Goal: Task Accomplishment & Management: Manage account settings

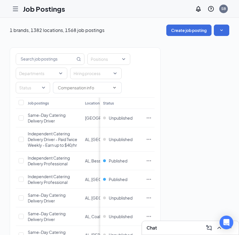
click at [13, 5] on icon "Hamburger" at bounding box center [15, 8] width 7 height 7
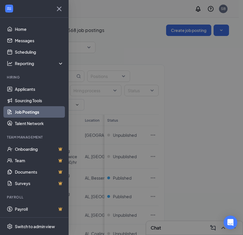
click at [34, 81] on li "Hiring Applicants Sourcing Tools Job Postings Talent Network" at bounding box center [34, 102] width 68 height 54
click at [34, 84] on link "Applicants" at bounding box center [39, 88] width 49 height 11
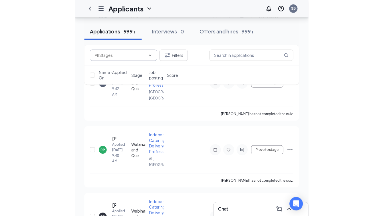
scroll to position [328, 0]
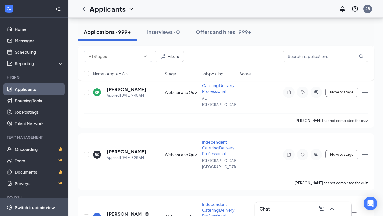
click at [37, 207] on span "Switch to admin view" at bounding box center [39, 207] width 49 height 17
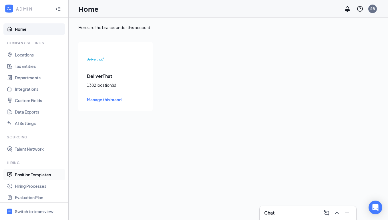
click at [37, 178] on link "Position Templates" at bounding box center [39, 174] width 49 height 11
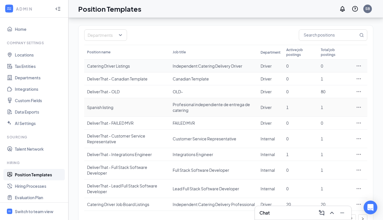
scroll to position [54, 0]
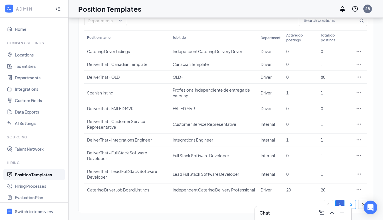
click at [243, 202] on link "2" at bounding box center [351, 204] width 9 height 9
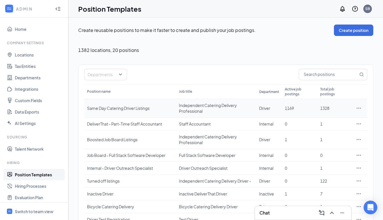
click at [107, 108] on div "Same Day Catering Driver Listings" at bounding box center [130, 108] width 86 height 6
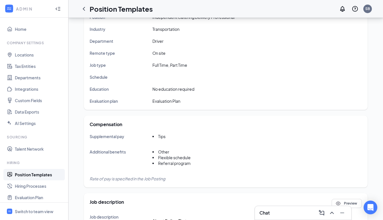
scroll to position [122, 0]
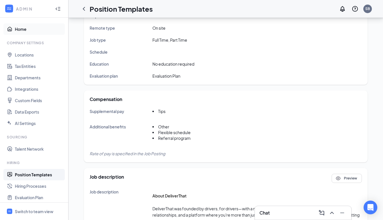
click at [23, 30] on link "Home" at bounding box center [39, 28] width 49 height 11
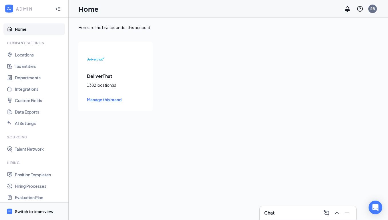
click at [22, 211] on div "Switch to team view" at bounding box center [34, 212] width 39 height 6
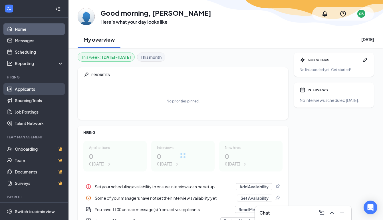
click at [39, 88] on link "Applicants" at bounding box center [39, 88] width 49 height 11
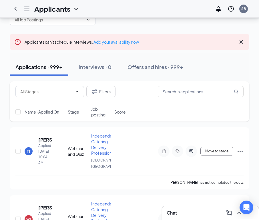
scroll to position [25, 0]
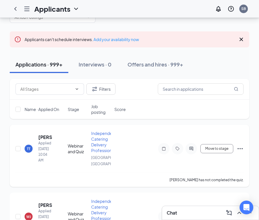
click at [99, 142] on div "Independent Catering Delivery Professional" at bounding box center [101, 142] width 20 height 23
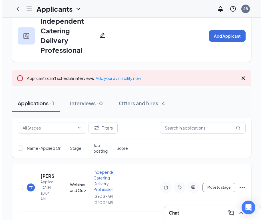
scroll to position [16, 0]
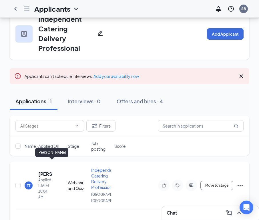
click at [42, 171] on h5 "[PERSON_NAME]" at bounding box center [45, 174] width 14 height 6
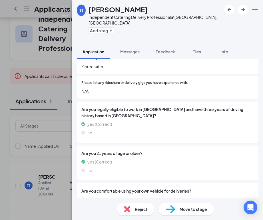
scroll to position [95, 0]
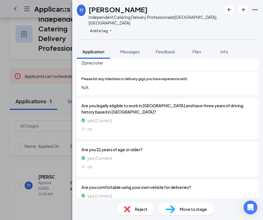
click at [201, 103] on span "Are you legally eligible to work in [GEOGRAPHIC_DATA] and have three years of d…" at bounding box center [167, 109] width 173 height 13
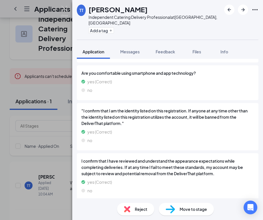
scroll to position [257, 0]
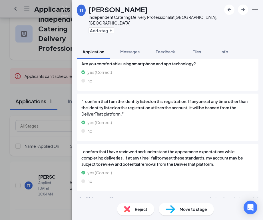
click at [108, 196] on div "Webinar and Quiz" at bounding box center [102, 199] width 32 height 6
click at [133, 49] on span "Messages" at bounding box center [129, 51] width 19 height 5
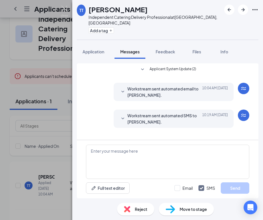
click at [125, 89] on icon "SmallChevronDown" at bounding box center [122, 92] width 7 height 7
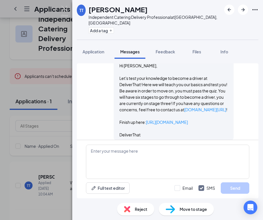
scroll to position [55, 0]
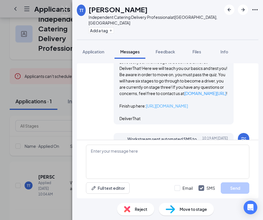
drag, startPoint x: 208, startPoint y: 109, endPoint x: 146, endPoint y: 107, distance: 61.7
click at [146, 107] on p "Finish up here: [URL][DOMAIN_NAME]" at bounding box center [173, 106] width 109 height 6
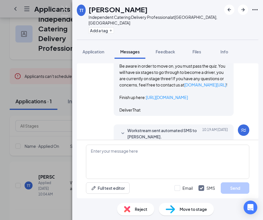
scroll to position [73, 0]
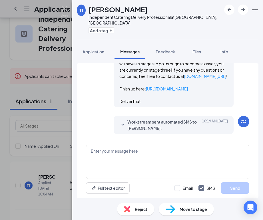
click at [123, 119] on div "Workstream sent automated SMS to [PERSON_NAME]. [DATE] 10:19 AM" at bounding box center [173, 125] width 109 height 13
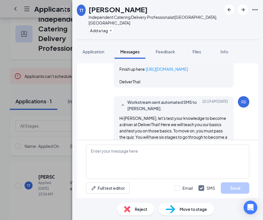
scroll to position [133, 0]
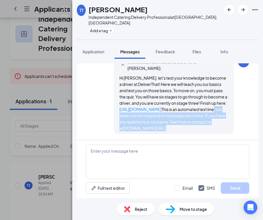
drag, startPoint x: 182, startPoint y: 128, endPoint x: 113, endPoint y: 115, distance: 69.8
click at [114, 115] on div "Workstream sent automated SMS to [PERSON_NAME]. [DATE] 10:19 AM Hi [PERSON_NAME…" at bounding box center [174, 95] width 120 height 78
click at [188, 114] on span "Hi [PERSON_NAME], let's test your knowledge to become a driver at DeliverThat! …" at bounding box center [173, 102] width 108 height 55
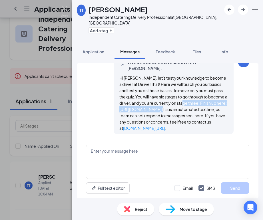
drag, startPoint x: 173, startPoint y: 103, endPoint x: 175, endPoint y: 109, distance: 6.2
click at [175, 109] on span "Hi [PERSON_NAME], let's test your knowledge to become a driver at DeliverThat! …" at bounding box center [173, 102] width 108 height 55
click at [101, 49] on span "Application" at bounding box center [94, 51] width 22 height 5
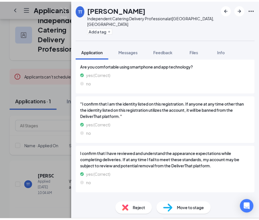
scroll to position [257, 0]
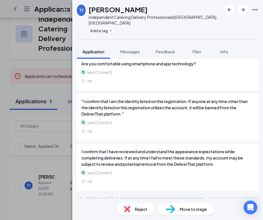
click at [56, 91] on div "TT [PERSON_NAME] Tirey Independent Catering Delivery Professional at [GEOGRAPHI…" at bounding box center [131, 110] width 263 height 220
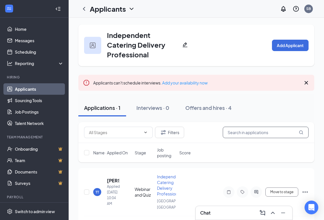
click at [239, 127] on input "text" at bounding box center [266, 132] width 86 height 11
paste input "[PERSON_NAME]"
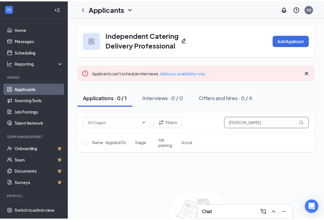
scroll to position [2, 0]
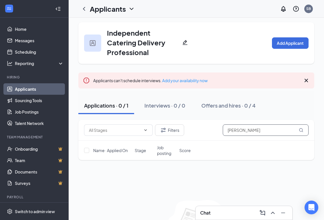
type input "[PERSON_NAME]"
click at [22, 87] on link "Applicants" at bounding box center [39, 88] width 49 height 11
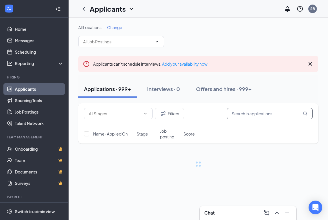
click at [243, 114] on input "text" at bounding box center [270, 113] width 86 height 11
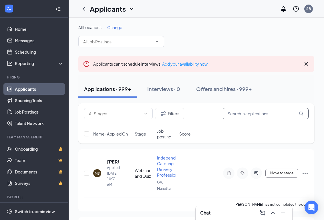
paste input "[PERSON_NAME]"
type input "[PERSON_NAME]"
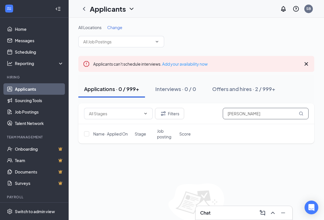
click at [228, 113] on input "[PERSON_NAME]" at bounding box center [266, 113] width 86 height 11
click at [243, 119] on input "[PERSON_NAME]" at bounding box center [266, 113] width 86 height 11
click at [231, 89] on div "Offers and hires · 2 / 999+" at bounding box center [243, 88] width 63 height 7
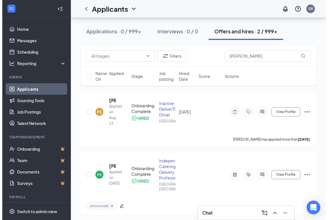
scroll to position [60, 0]
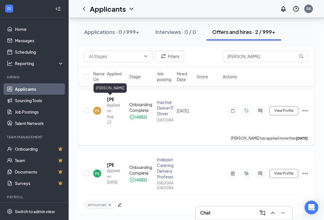
click at [108, 99] on h5 "[PERSON_NAME]" at bounding box center [110, 99] width 7 height 6
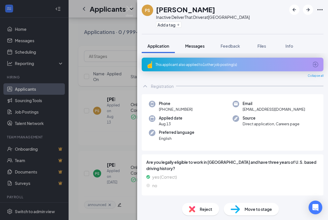
click at [196, 41] on button "Messages" at bounding box center [194, 46] width 31 height 14
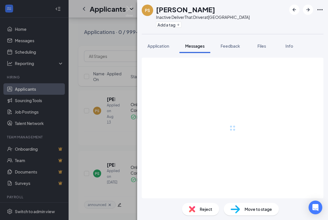
click at [197, 45] on span "Messages" at bounding box center [194, 45] width 19 height 5
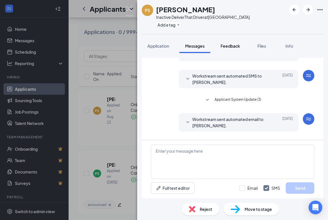
scroll to position [71, 0]
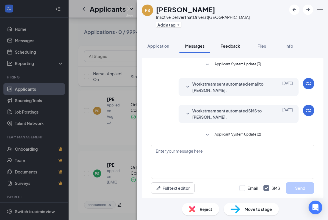
click at [231, 42] on button "Feedback" at bounding box center [230, 46] width 31 height 14
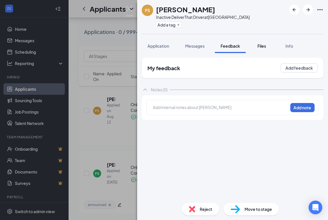
click at [243, 45] on span "Files" at bounding box center [261, 45] width 9 height 5
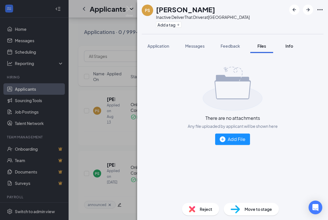
click at [243, 44] on button "Info" at bounding box center [289, 46] width 23 height 14
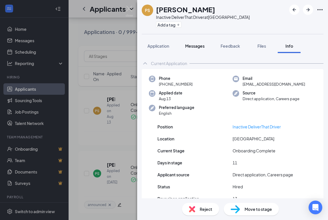
click at [190, 45] on span "Messages" at bounding box center [194, 45] width 19 height 5
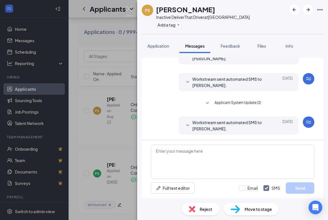
scroll to position [103, 0]
click at [236, 50] on button "Feedback" at bounding box center [230, 46] width 31 height 14
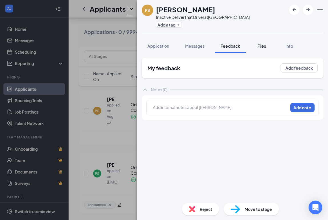
click at [243, 45] on span "Files" at bounding box center [261, 45] width 9 height 5
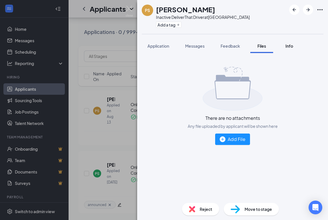
click at [243, 47] on span "Info" at bounding box center [289, 45] width 8 height 5
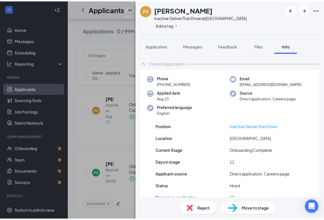
scroll to position [53, 0]
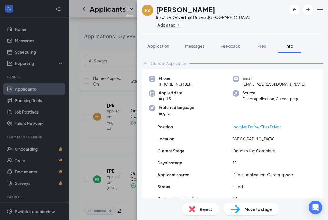
click at [129, 8] on img at bounding box center [129, 11] width 7 height 11
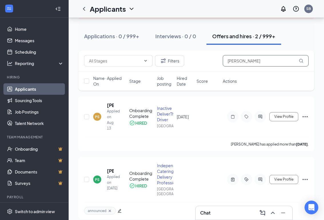
click at [243, 63] on input "[PERSON_NAME]" at bounding box center [266, 60] width 86 height 11
paste input "Store Order #48163- [PERSON_NAME](1Beginner Bundle)"
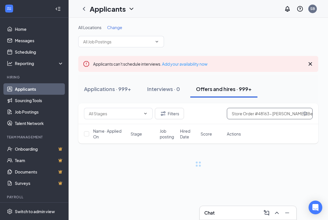
drag, startPoint x: 249, startPoint y: 113, endPoint x: 209, endPoint y: 113, distance: 39.2
click at [209, 113] on div "Filters Store Order #48163- Gerilynne Baiei(1Beginner Bundle)" at bounding box center [198, 113] width 229 height 11
drag, startPoint x: 260, startPoint y: 114, endPoint x: 311, endPoint y: 114, distance: 50.6
click at [243, 114] on input "[PERSON_NAME](1Beginner Bundle)" at bounding box center [270, 113] width 86 height 11
drag, startPoint x: 300, startPoint y: 113, endPoint x: 262, endPoint y: 114, distance: 38.6
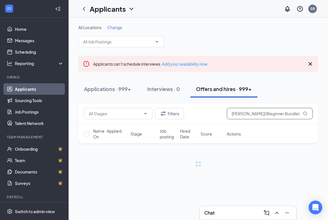
click at [243, 114] on input "[PERSON_NAME](1Beginner Bundle)" at bounding box center [270, 113] width 86 height 11
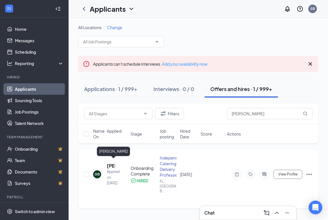
click at [107, 163] on h5 "[PERSON_NAME]" at bounding box center [111, 166] width 8 height 6
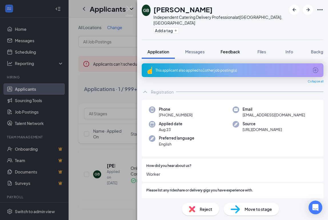
click at [226, 49] on span "Feedback" at bounding box center [230, 51] width 19 height 5
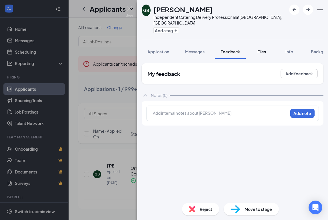
click at [243, 51] on button "Files" at bounding box center [261, 52] width 23 height 14
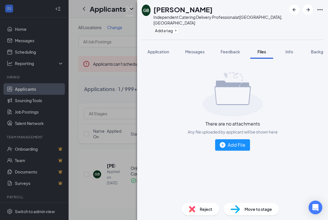
scroll to position [0, 18]
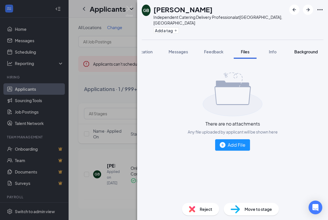
click at [243, 49] on span "Background" at bounding box center [305, 51] width 23 height 5
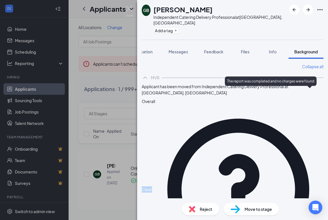
drag, startPoint x: 296, startPoint y: 93, endPoint x: 319, endPoint y: 92, distance: 23.2
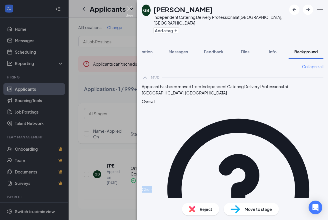
click at [131, 7] on img at bounding box center [129, 11] width 7 height 11
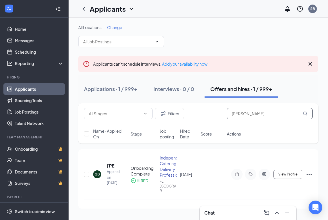
click at [243, 116] on input "[PERSON_NAME]" at bounding box center [270, 113] width 86 height 11
paste input "[EMAIL_ADDRESS][DOMAIN_NAME]"
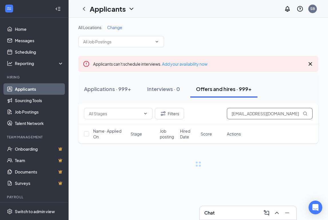
click at [232, 113] on input "[EMAIL_ADDRESS][DOMAIN_NAME]" at bounding box center [270, 113] width 86 height 11
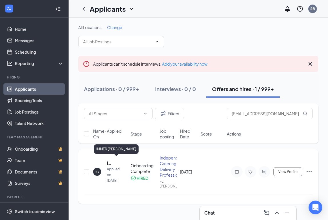
click at [108, 161] on h5 "IMMER [PERSON_NAME]" at bounding box center [111, 163] width 8 height 6
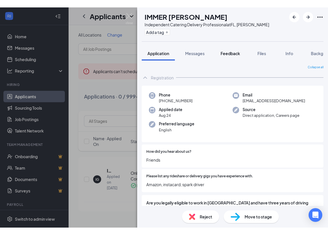
scroll to position [0, 18]
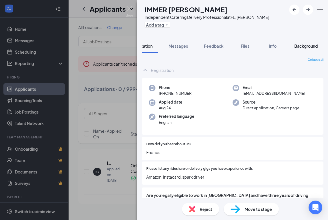
click at [243, 46] on span "Background" at bounding box center [305, 45] width 23 height 5
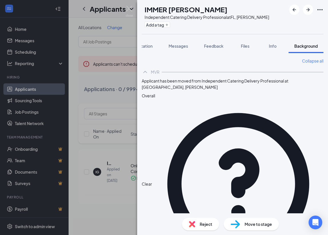
click at [123, 12] on div "IG IMMER [PERSON_NAME] Independent Catering Delivery Professional at [GEOGRAPHI…" at bounding box center [164, 117] width 328 height 235
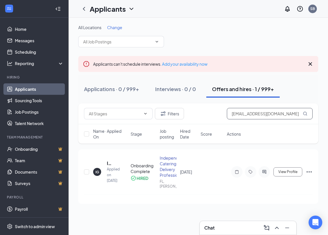
click at [243, 117] on input "[EMAIL_ADDRESS][DOMAIN_NAME]" at bounding box center [270, 113] width 86 height 11
paste input "juliuscjones"
click at [107, 160] on h5 "[PERSON_NAME]" at bounding box center [107, 163] width 1 height 6
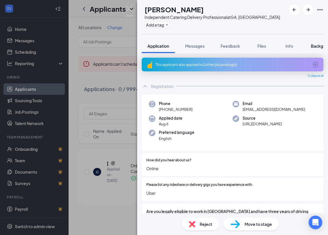
click at [243, 44] on span "Background" at bounding box center [322, 45] width 23 height 5
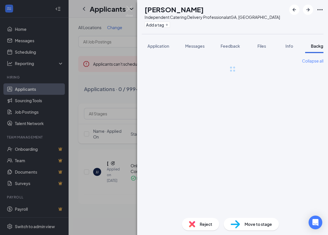
scroll to position [0, 18]
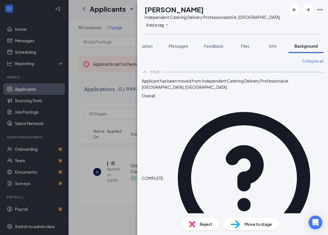
drag, startPoint x: 147, startPoint y: 115, endPoint x: 327, endPoint y: 114, distance: 180.3
click at [243, 114] on div "Collapse all MVR Applicant has been moved from Independent Catering Delivery Pr…" at bounding box center [232, 133] width 191 height 160
drag, startPoint x: 288, startPoint y: 112, endPoint x: 310, endPoint y: 112, distance: 21.4
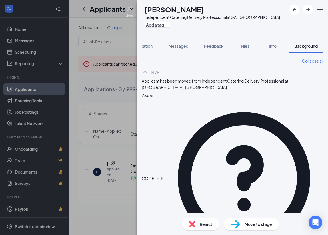
click at [126, 9] on img at bounding box center [129, 11] width 7 height 11
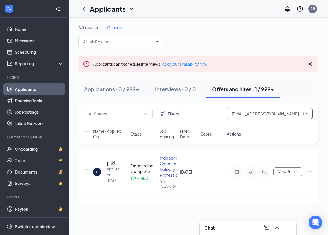
click at [243, 112] on input "[EMAIL_ADDRESS][DOMAIN_NAME]" at bounding box center [270, 113] width 86 height 11
paste input "nadezhdafrolova2502"
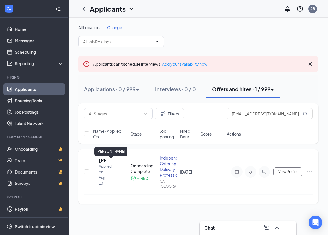
click at [107, 163] on h5 "[PERSON_NAME]" at bounding box center [103, 160] width 8 height 6
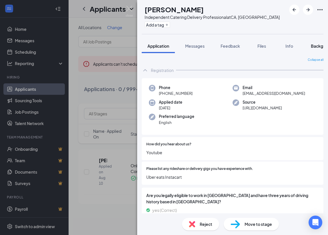
click at [243, 45] on span "Background" at bounding box center [322, 45] width 23 height 5
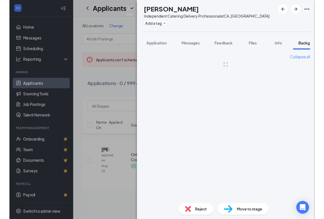
scroll to position [0, 18]
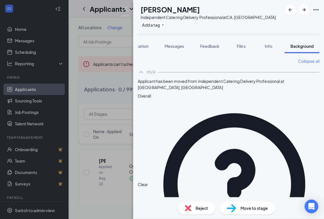
click at [125, 8] on img at bounding box center [125, 11] width 7 height 11
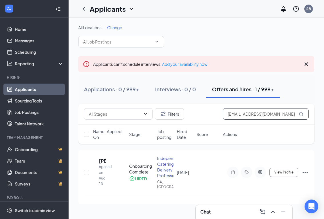
click at [243, 113] on input "[EMAIL_ADDRESS][DOMAIN_NAME]" at bounding box center [266, 113] width 86 height 11
paste input "armen01002"
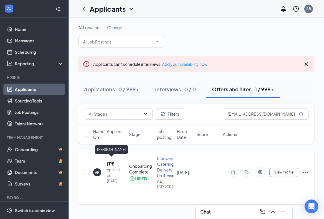
click at [109, 161] on h5 "[PERSON_NAME]" at bounding box center [110, 163] width 7 height 6
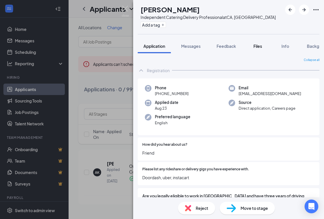
scroll to position [0, 18]
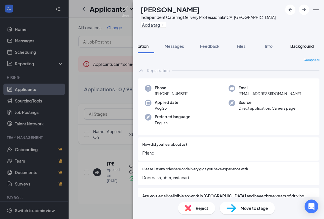
click at [243, 45] on span "Background" at bounding box center [301, 45] width 23 height 5
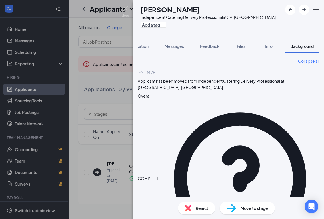
click at [125, 9] on img at bounding box center [125, 11] width 7 height 11
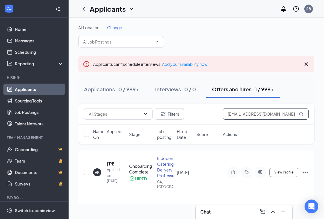
click at [243, 114] on input "[EMAIL_ADDRESS][DOMAIN_NAME]" at bounding box center [266, 113] width 86 height 11
paste input "ubie"
type input "[EMAIL_ADDRESS][DOMAIN_NAME]"
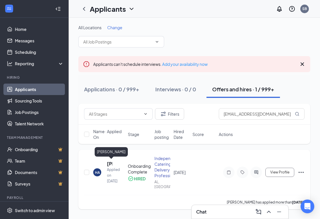
click at [108, 163] on h5 "[PERSON_NAME]" at bounding box center [109, 163] width 5 height 6
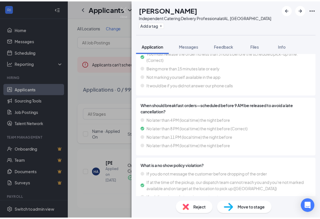
scroll to position [1029, 0]
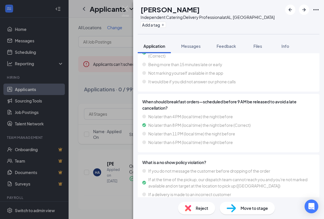
click at [102, 115] on div "HA [PERSON_NAME] Independent Catering Delivery Professional at [GEOGRAPHIC_DATA…" at bounding box center [162, 109] width 324 height 219
